Goal: Task Accomplishment & Management: Manage account settings

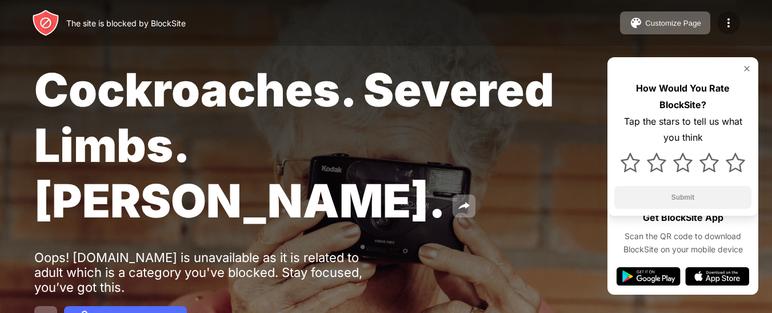
click at [731, 24] on img at bounding box center [729, 23] width 14 height 14
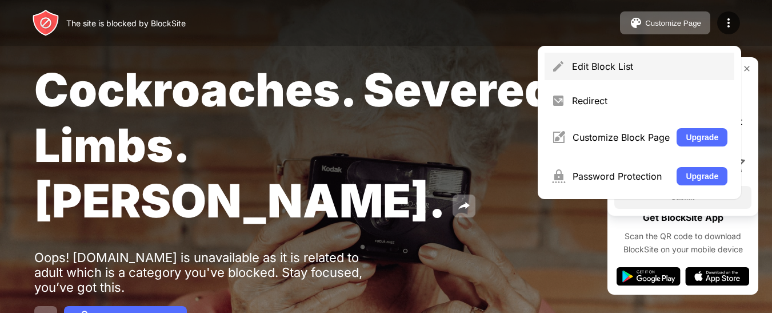
click at [601, 68] on div "Edit Block List" at bounding box center [650, 66] width 156 height 11
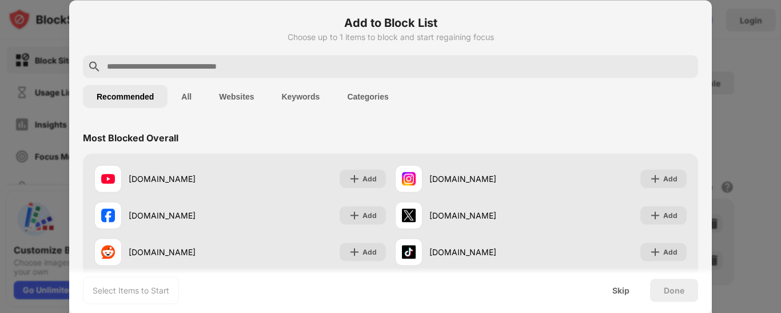
click at [295, 64] on input "text" at bounding box center [400, 66] width 588 height 14
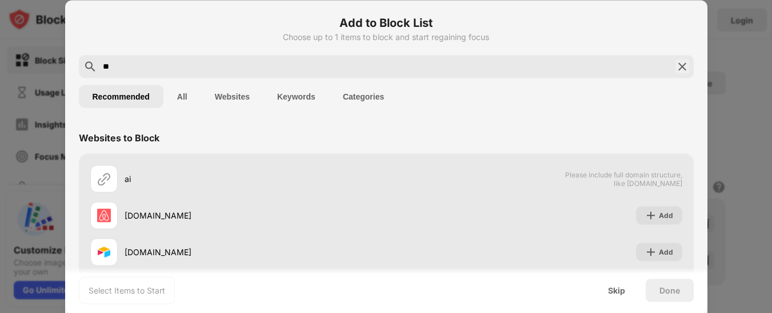
click at [285, 71] on input "**" at bounding box center [386, 66] width 569 height 14
type input "*"
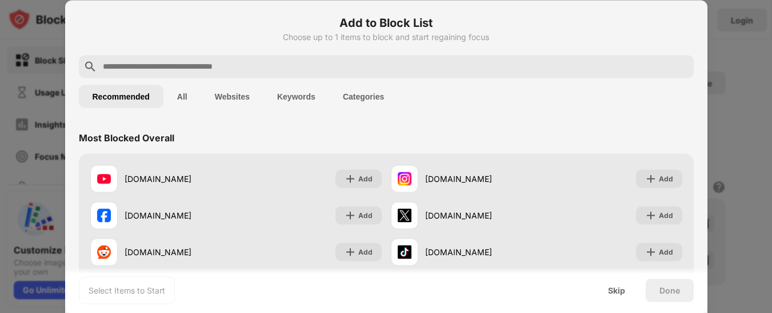
paste input "**********"
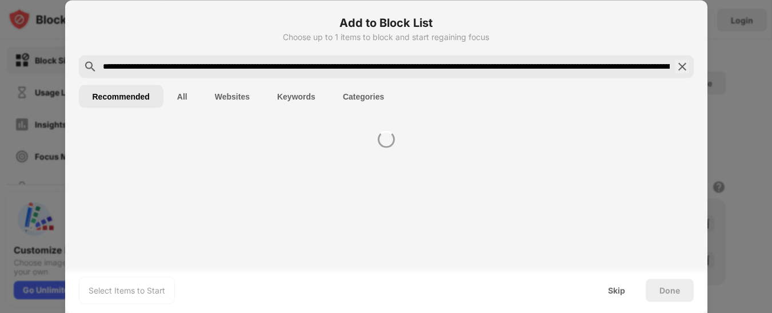
scroll to position [0, 689]
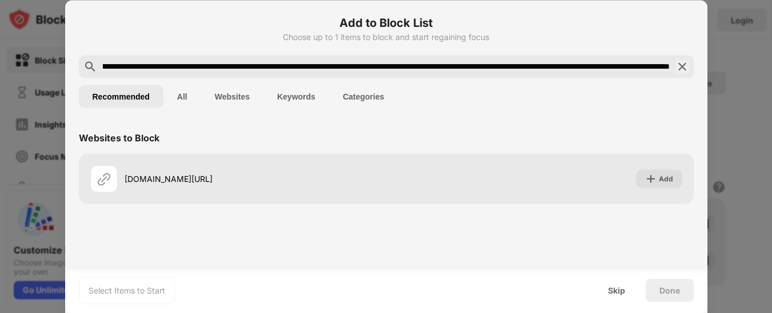
type input "**********"
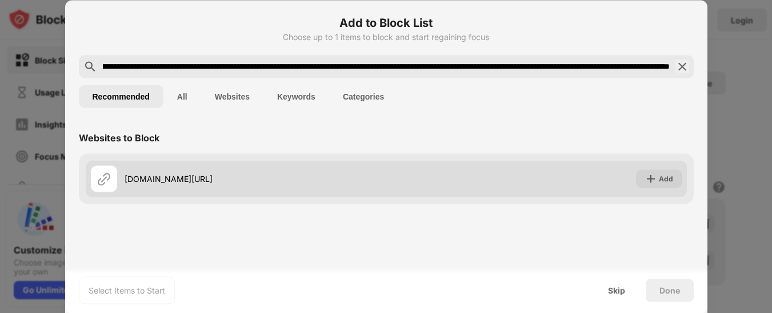
scroll to position [0, 0]
click at [278, 173] on div "[DOMAIN_NAME][URL]" at bounding box center [256, 179] width 262 height 12
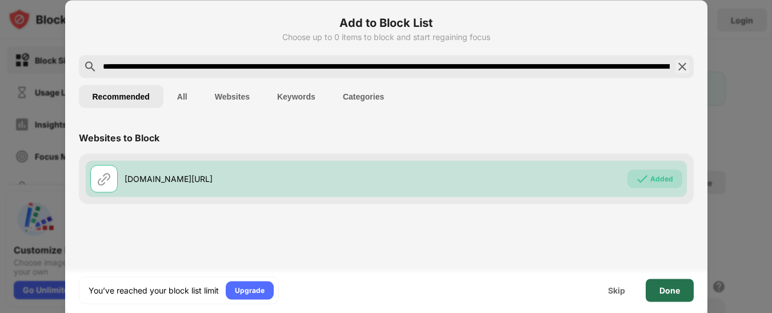
click at [660, 292] on div "Done" at bounding box center [670, 289] width 21 height 9
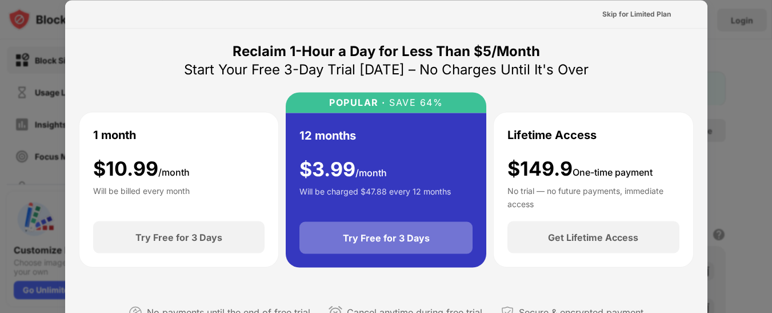
click at [345, 235] on div "Try Free for 3 Days" at bounding box center [386, 237] width 87 height 11
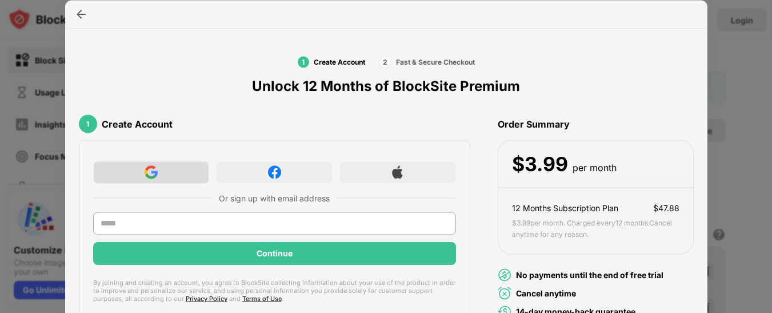
click at [152, 174] on img at bounding box center [151, 172] width 13 height 13
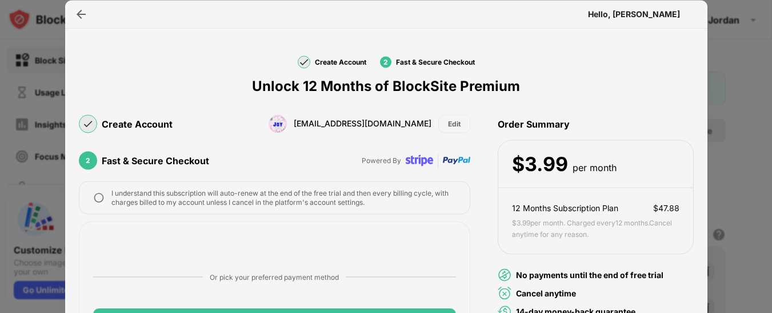
scroll to position [39, 0]
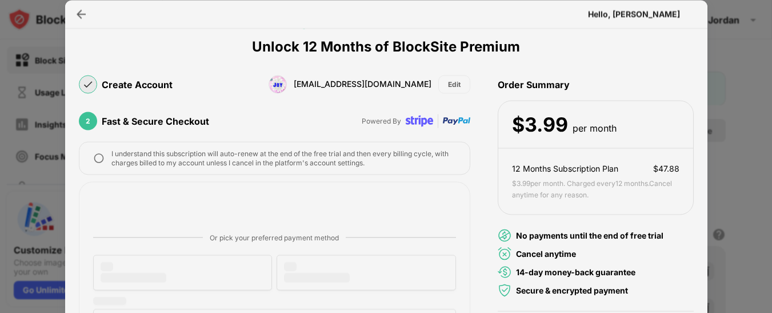
click at [100, 160] on img at bounding box center [98, 157] width 11 height 11
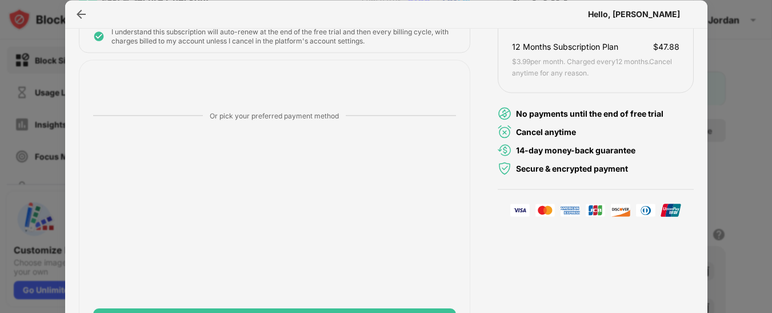
scroll to position [10, 0]
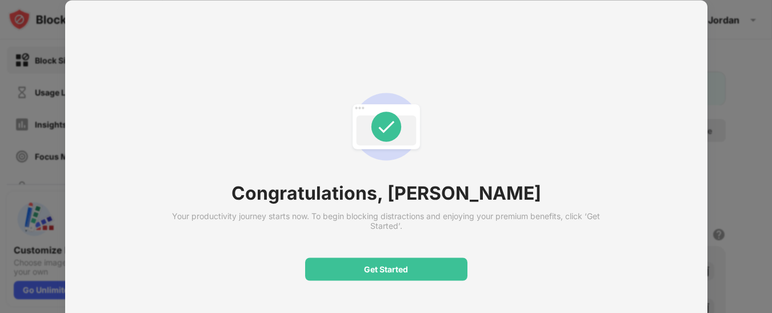
scroll to position [0, 0]
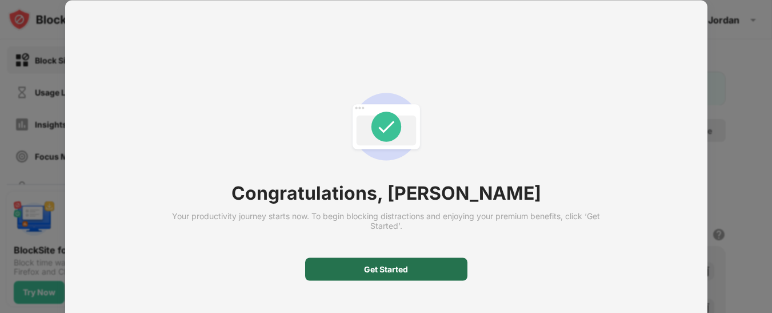
click at [391, 265] on div "Get Started" at bounding box center [386, 269] width 44 height 9
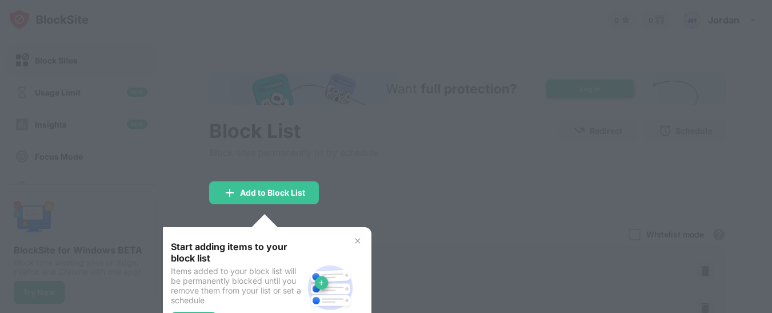
scroll to position [10, 0]
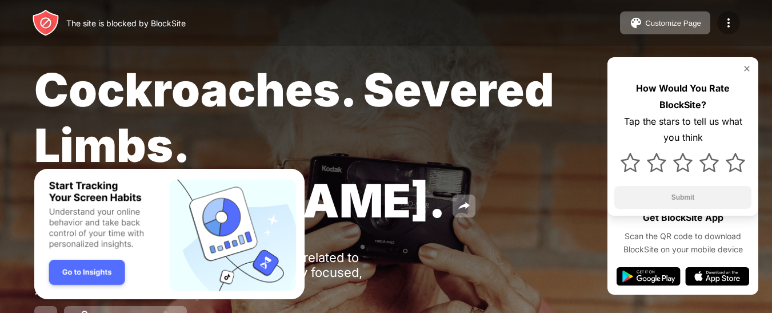
click at [736, 14] on div at bounding box center [729, 22] width 23 height 23
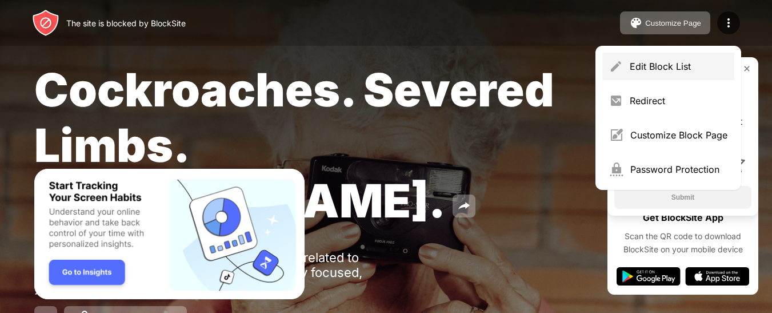
click at [648, 72] on div "Edit Block List" at bounding box center [669, 66] width 132 height 27
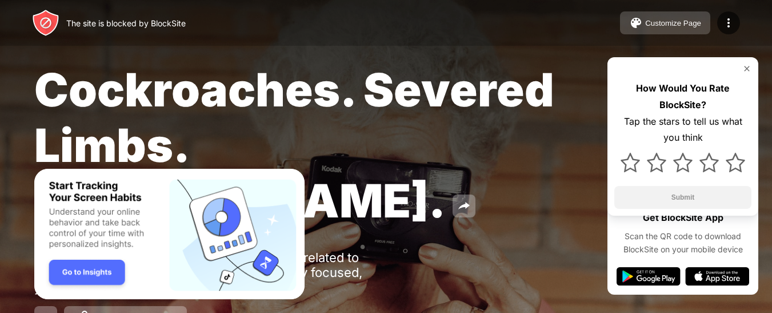
click at [663, 24] on div "Customize Page" at bounding box center [673, 23] width 56 height 9
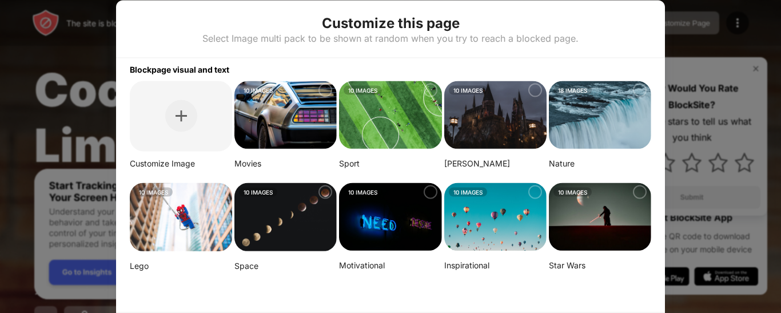
click at [747, 167] on div at bounding box center [390, 156] width 781 height 313
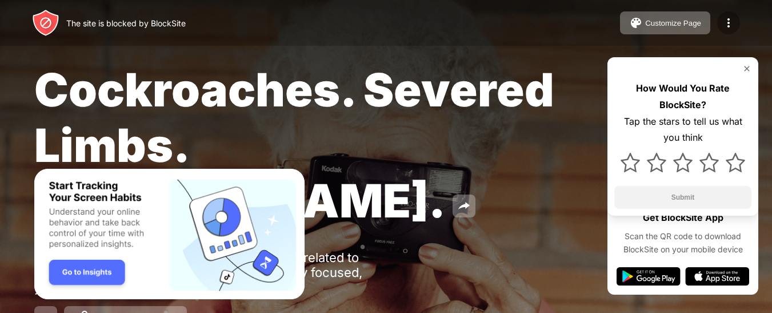
click at [731, 25] on img at bounding box center [729, 23] width 14 height 14
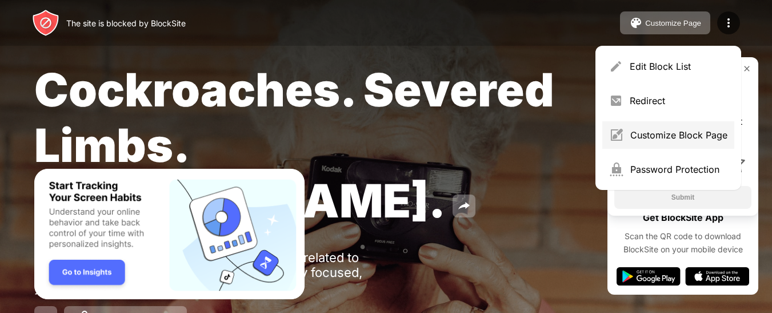
click at [647, 137] on div "Customize Block Page" at bounding box center [679, 134] width 97 height 11
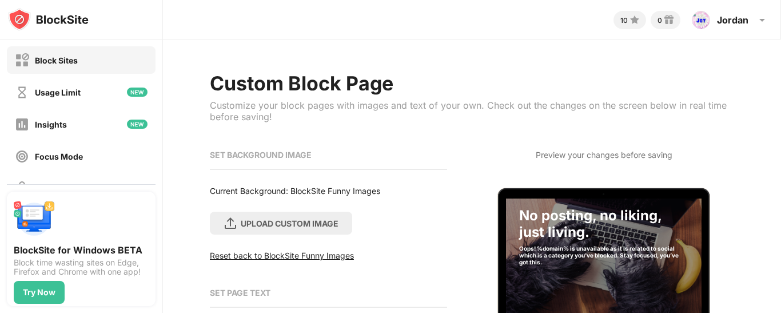
click at [79, 66] on div "Block Sites" at bounding box center [81, 59] width 149 height 27
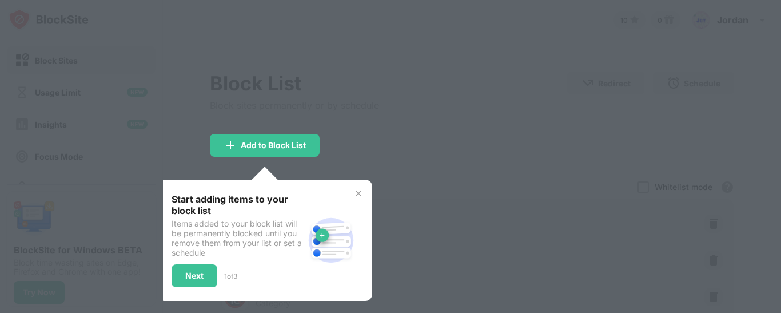
click at [81, 96] on div at bounding box center [390, 156] width 781 height 313
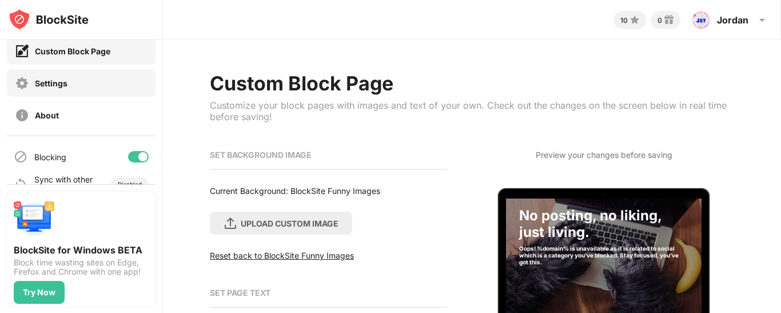
scroll to position [190, 0]
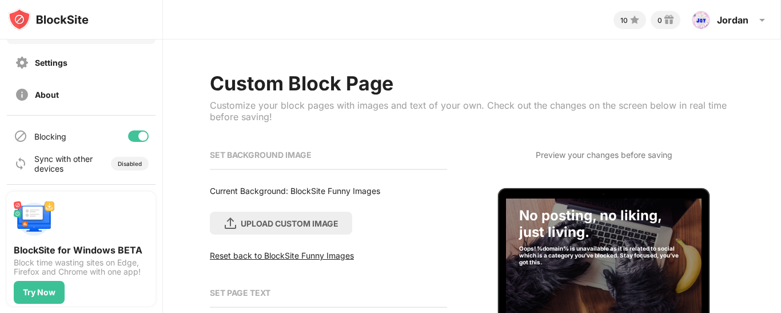
click at [128, 140] on div at bounding box center [138, 135] width 21 height 11
click at [129, 134] on div at bounding box center [133, 135] width 9 height 9
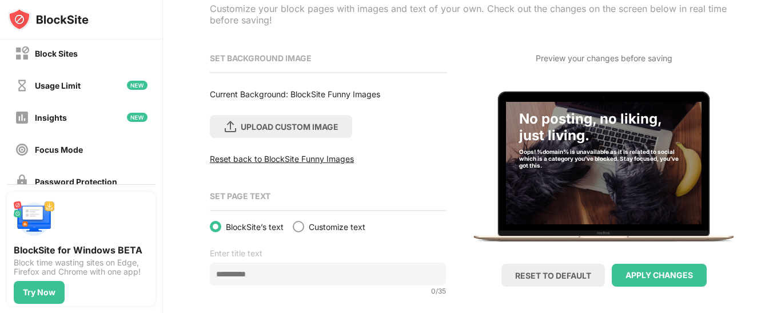
scroll to position [102, 0]
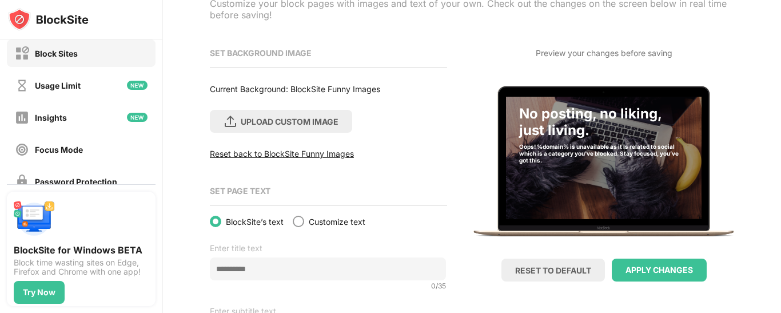
click at [64, 57] on div "Block Sites" at bounding box center [56, 54] width 43 height 10
